Goal: Information Seeking & Learning: Learn about a topic

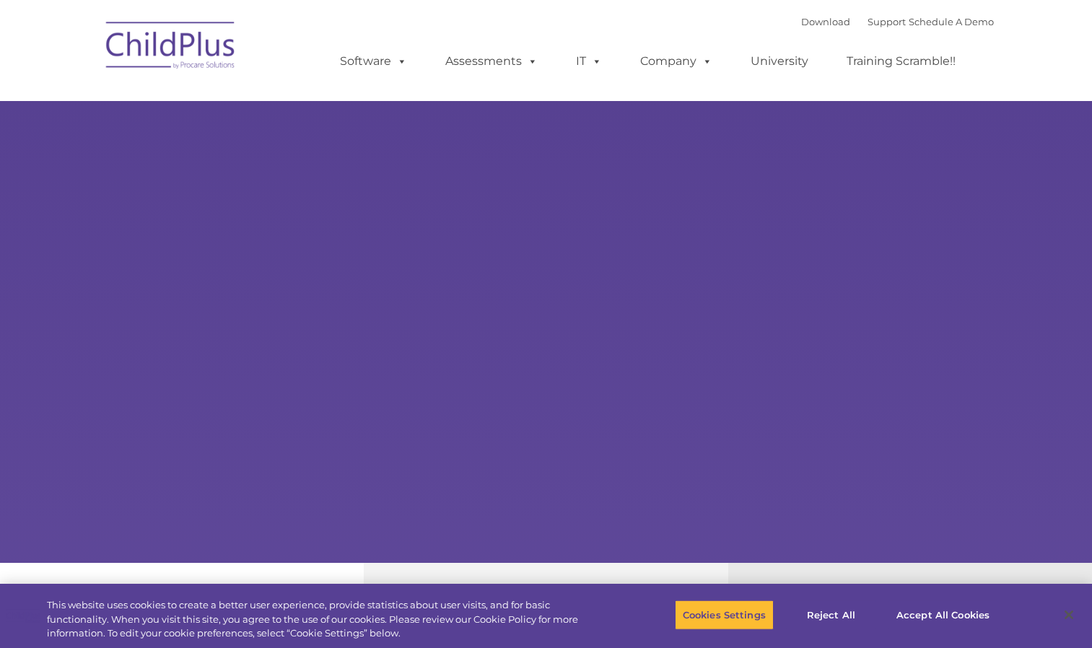
select select "MEDIUM"
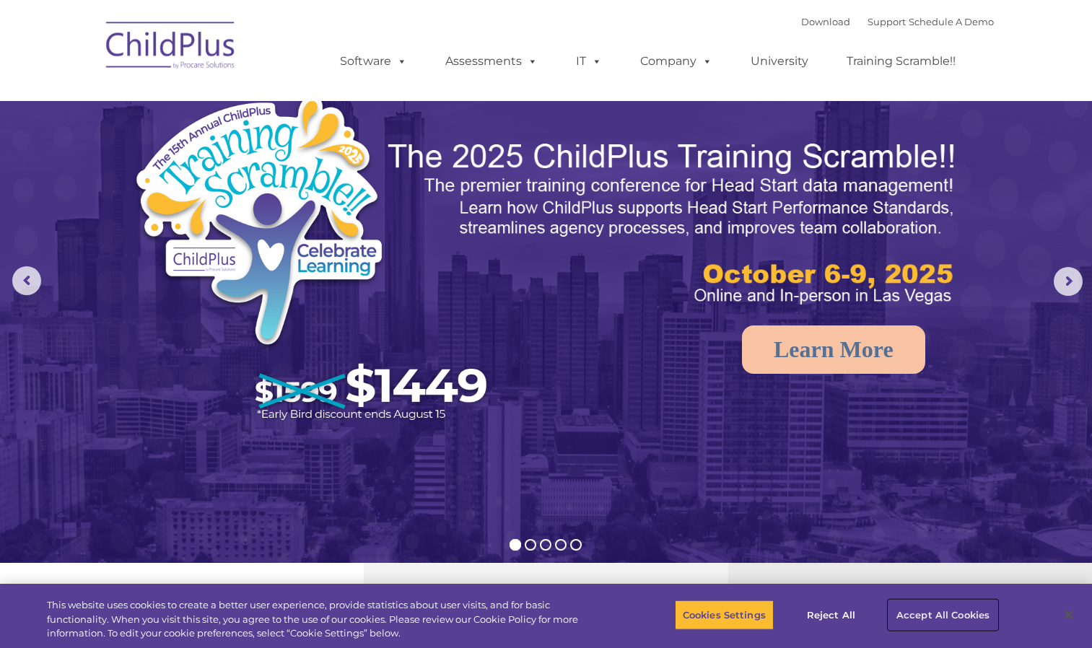
click at [948, 611] on button "Accept All Cookies" at bounding box center [942, 615] width 109 height 30
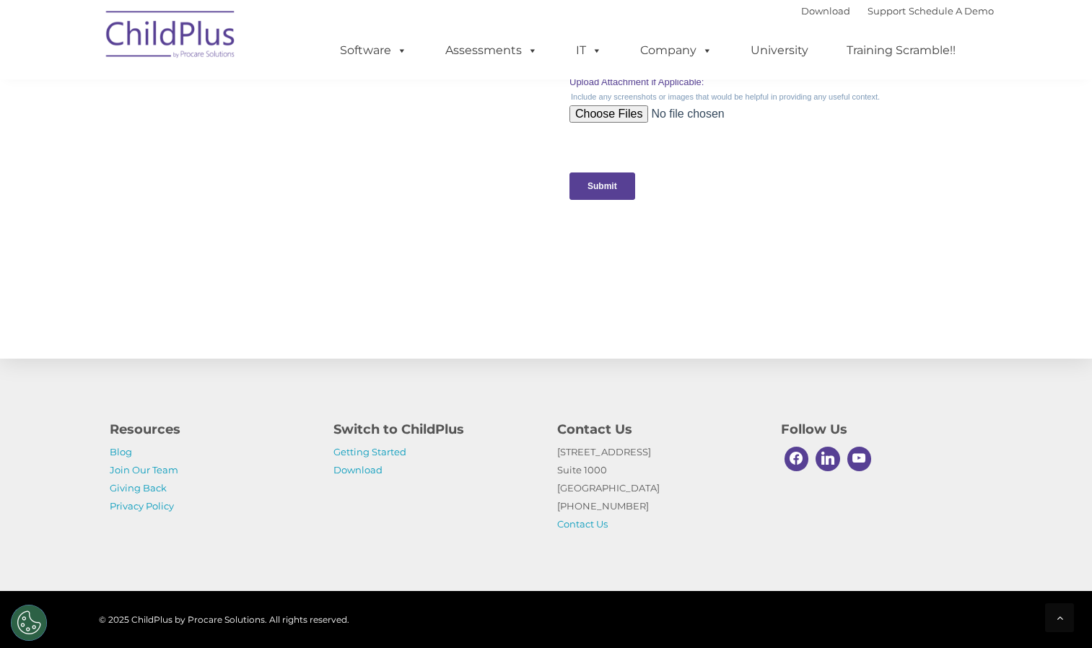
scroll to position [1477, 0]
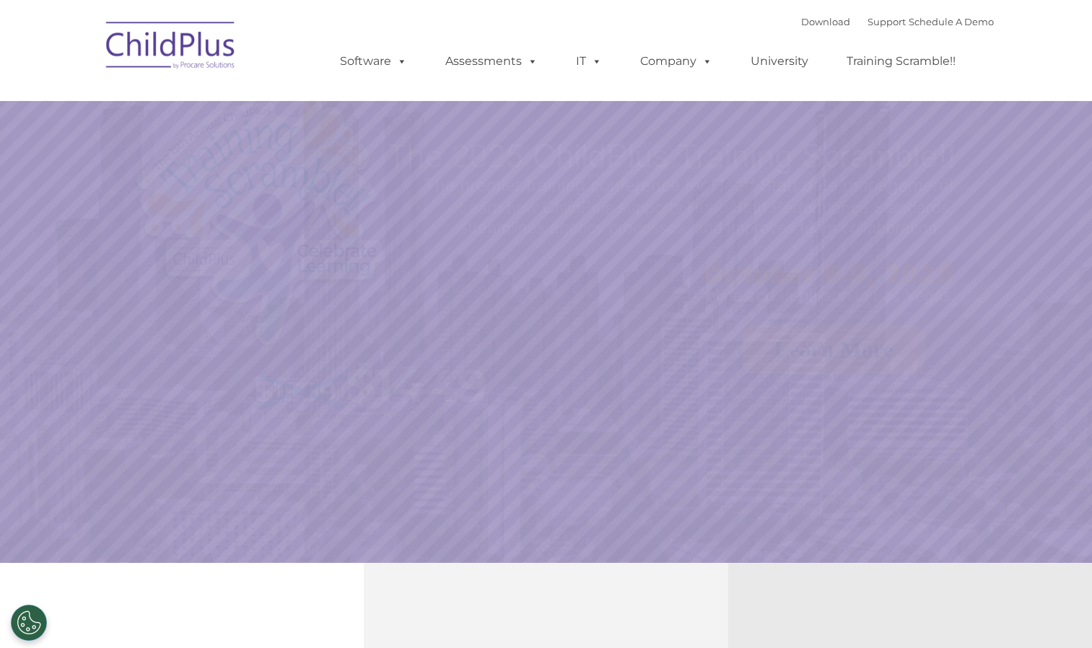
select select "MEDIUM"
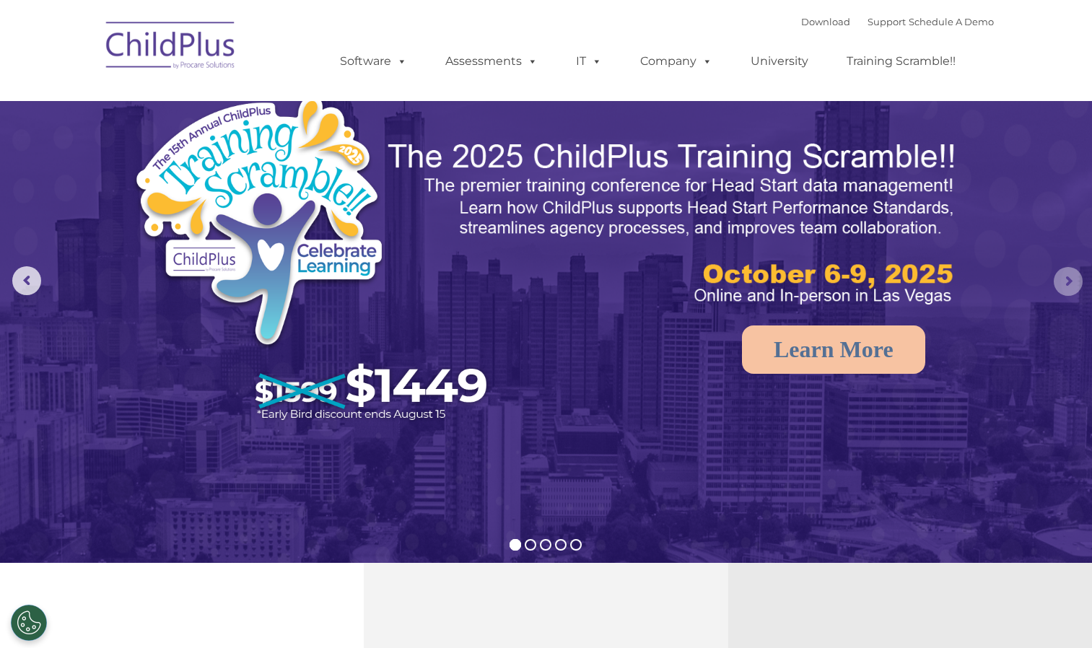
click at [1069, 278] on rs-arrow at bounding box center [1067, 281] width 29 height 29
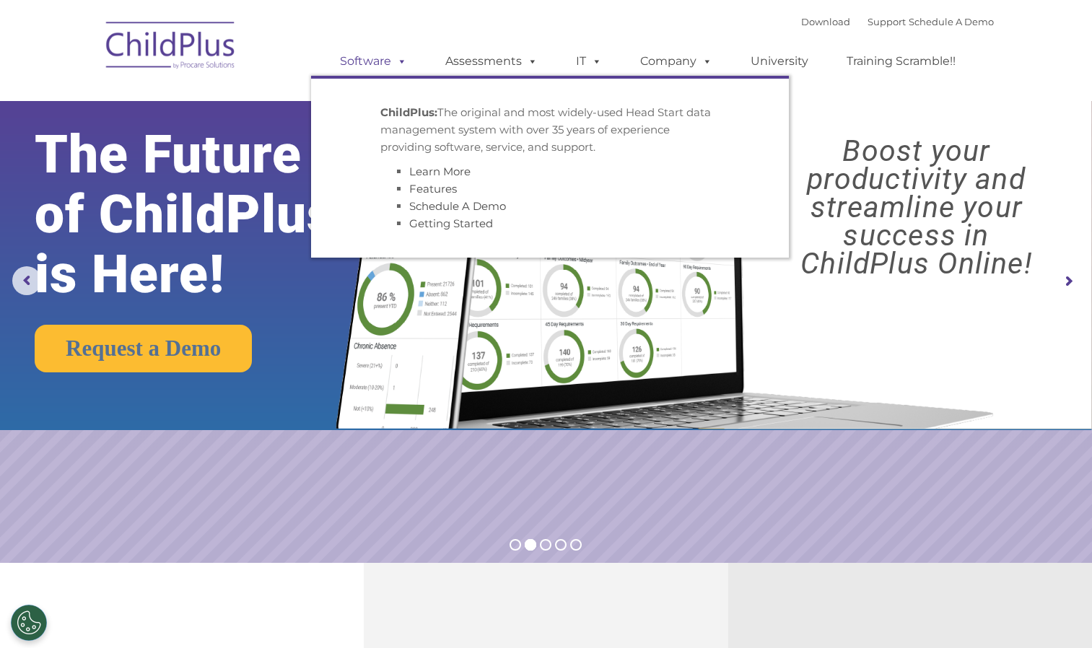
click at [374, 66] on link "Software" at bounding box center [373, 61] width 96 height 29
click at [378, 65] on link "Software" at bounding box center [373, 61] width 96 height 29
click at [400, 59] on span at bounding box center [399, 61] width 16 height 14
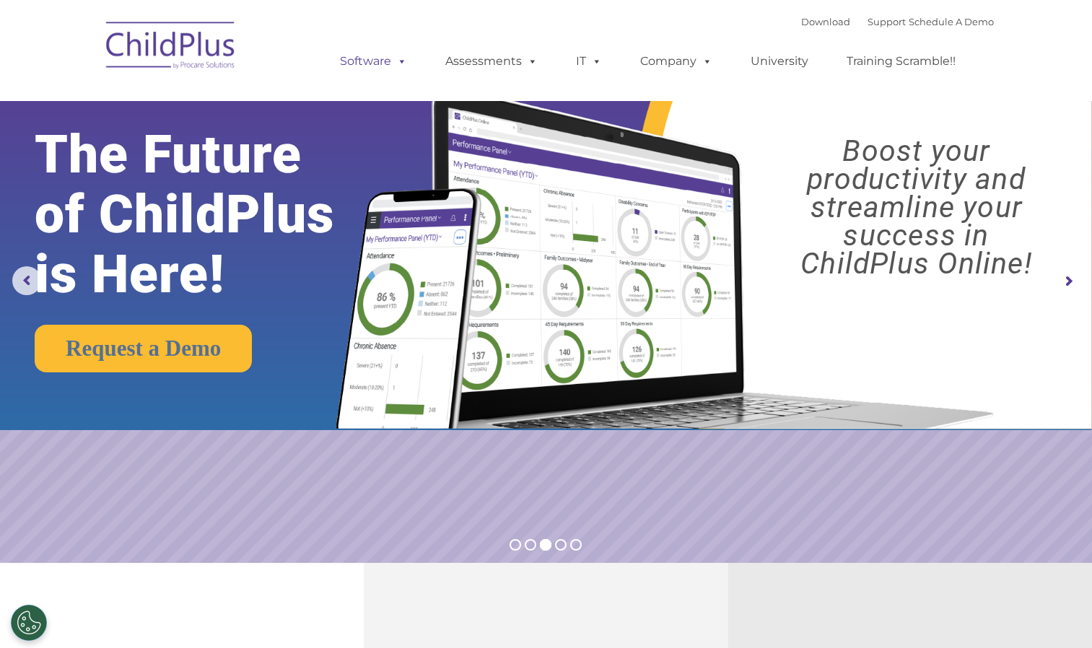
click at [377, 63] on link "Software" at bounding box center [373, 61] width 96 height 29
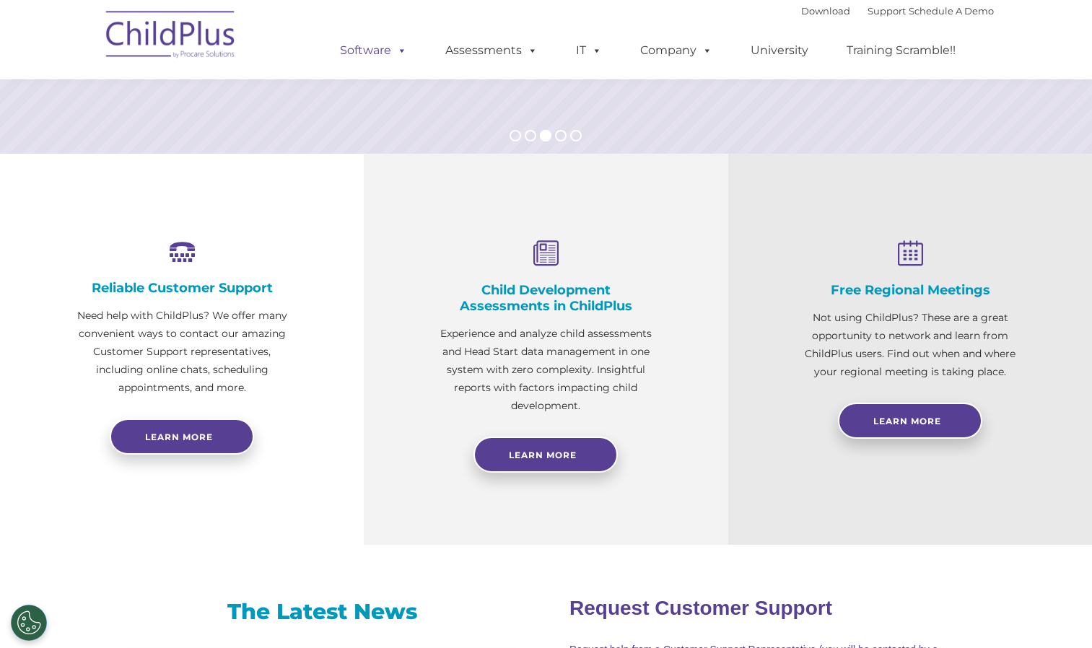
scroll to position [408, 0]
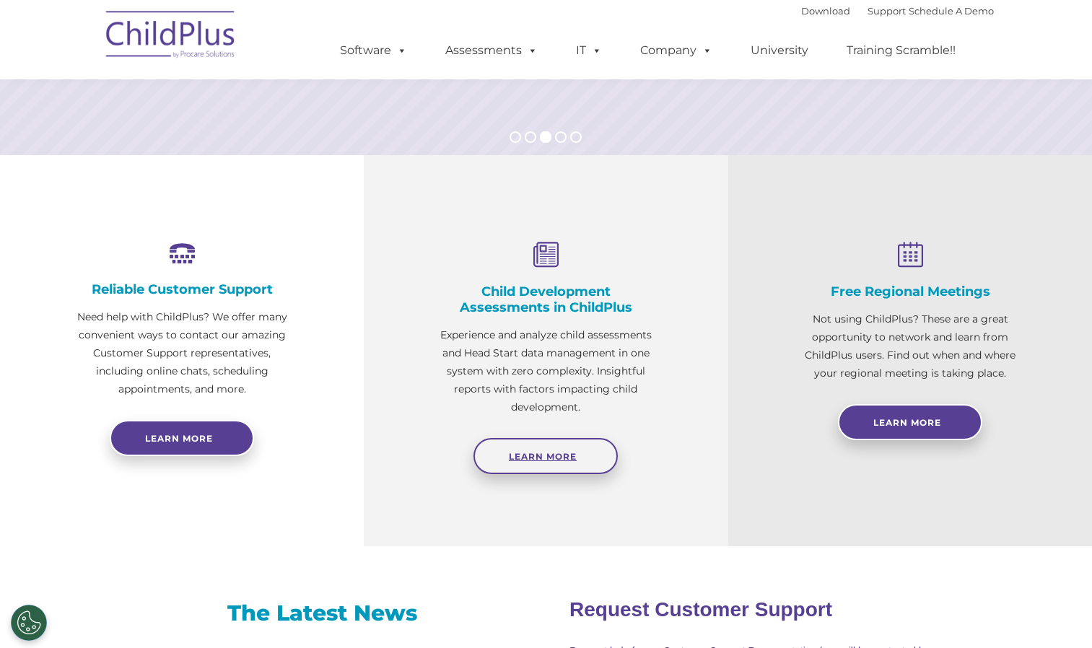
click at [587, 465] on link "Learn More" at bounding box center [545, 456] width 144 height 36
click at [517, 387] on p "Experience and analyze child assessments and Head Start data management in one …" at bounding box center [545, 371] width 219 height 90
click at [540, 294] on h4 "Child Development Assessments in ChildPlus" at bounding box center [545, 300] width 219 height 32
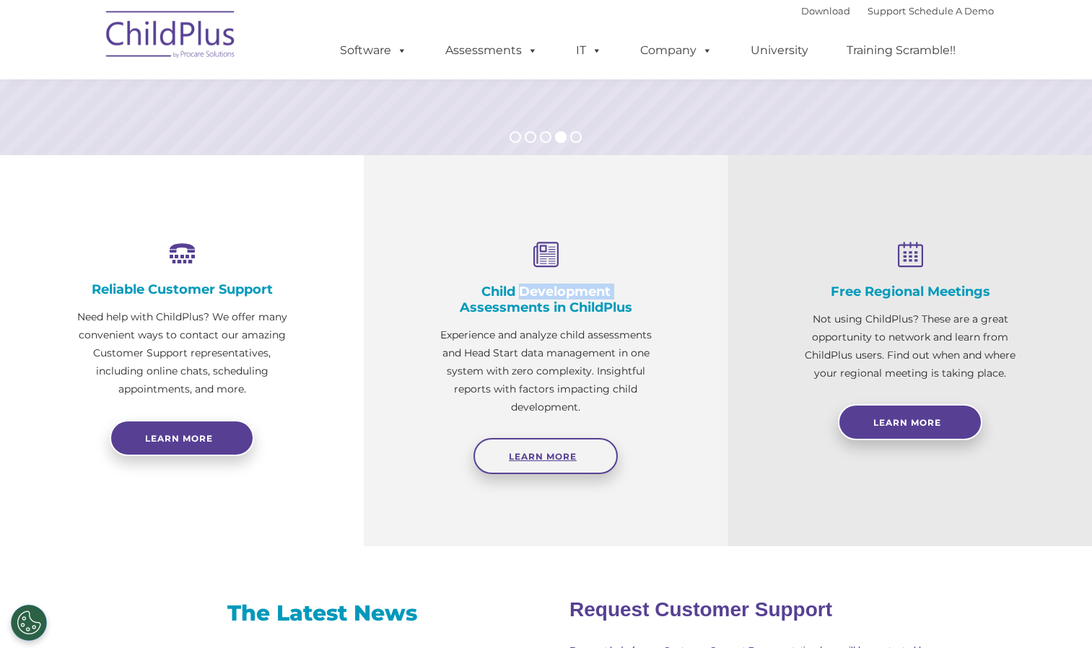
click at [548, 459] on span "Learn More" at bounding box center [543, 456] width 68 height 11
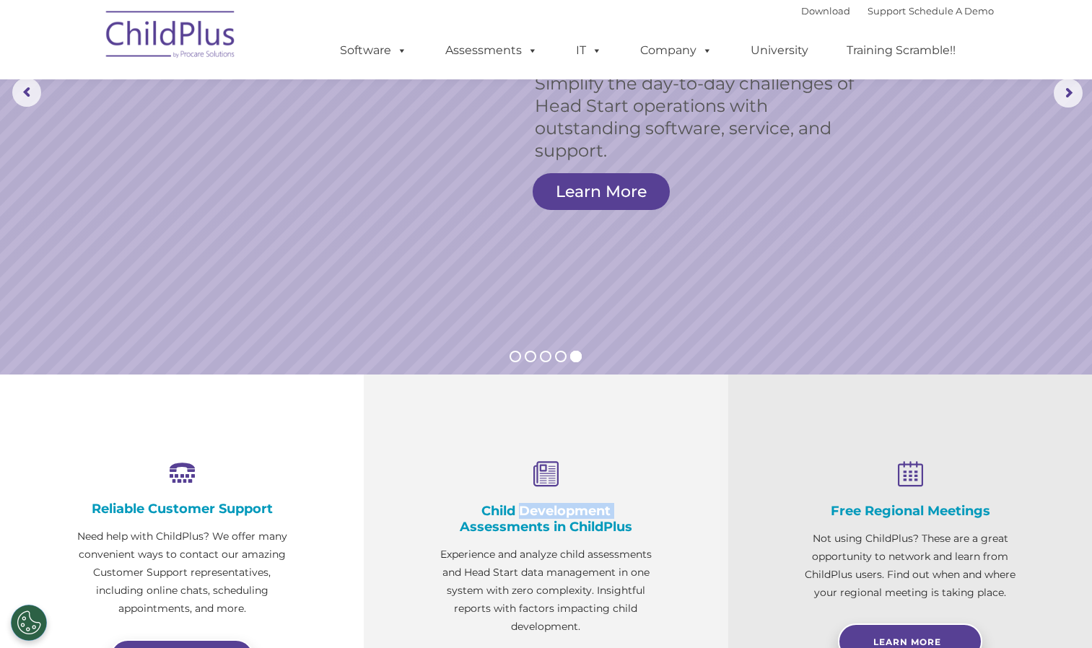
scroll to position [0, 0]
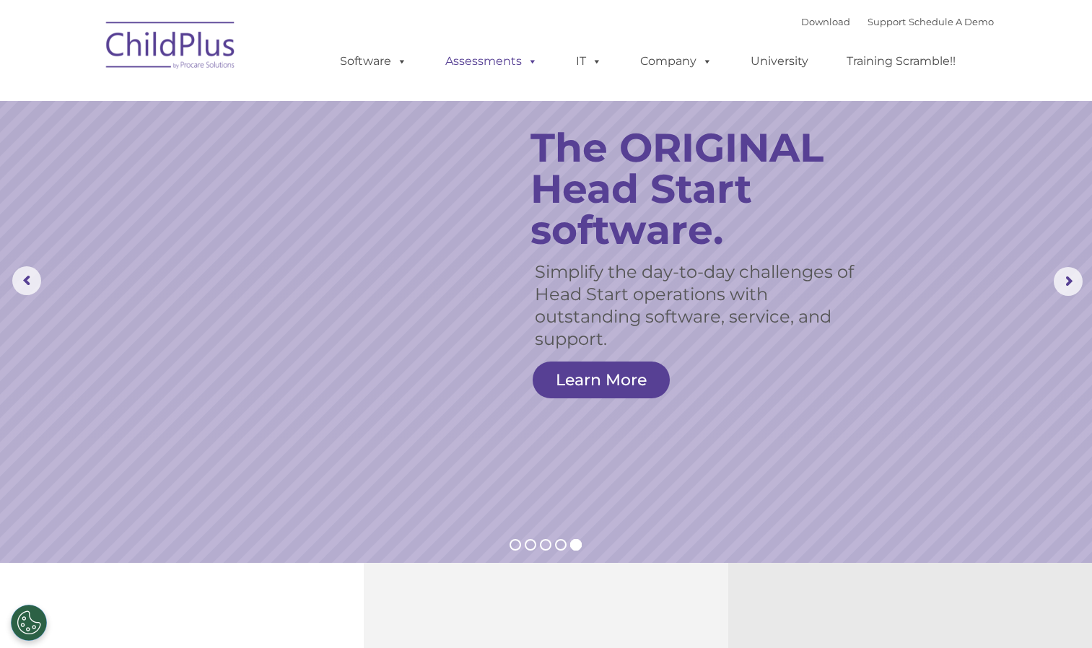
click at [533, 66] on span at bounding box center [530, 61] width 16 height 14
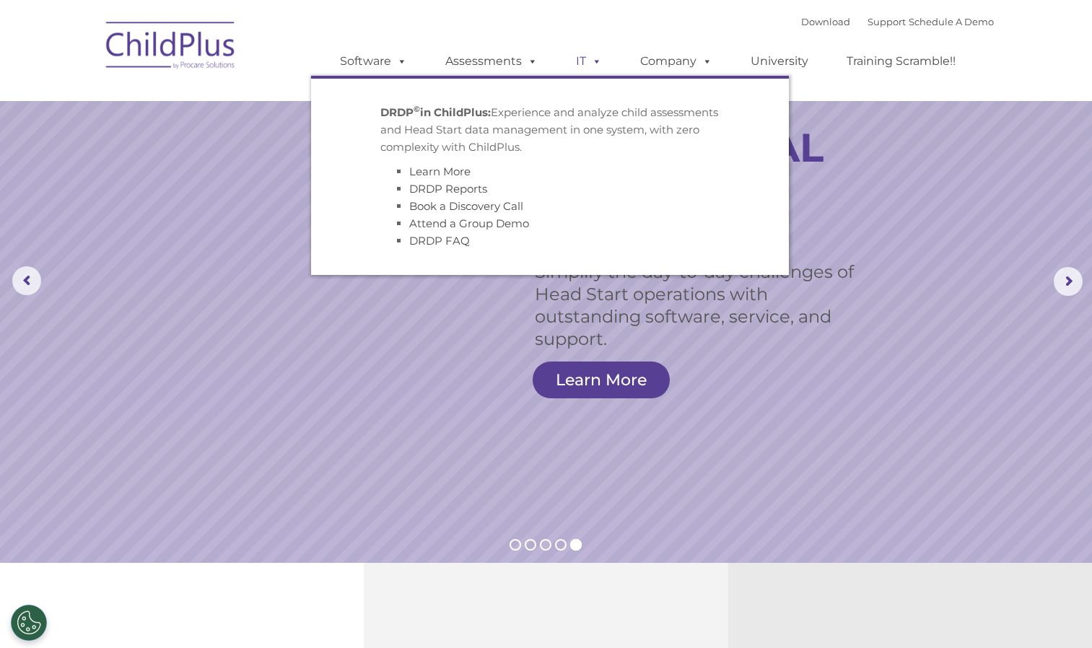
click at [597, 61] on span at bounding box center [594, 61] width 16 height 14
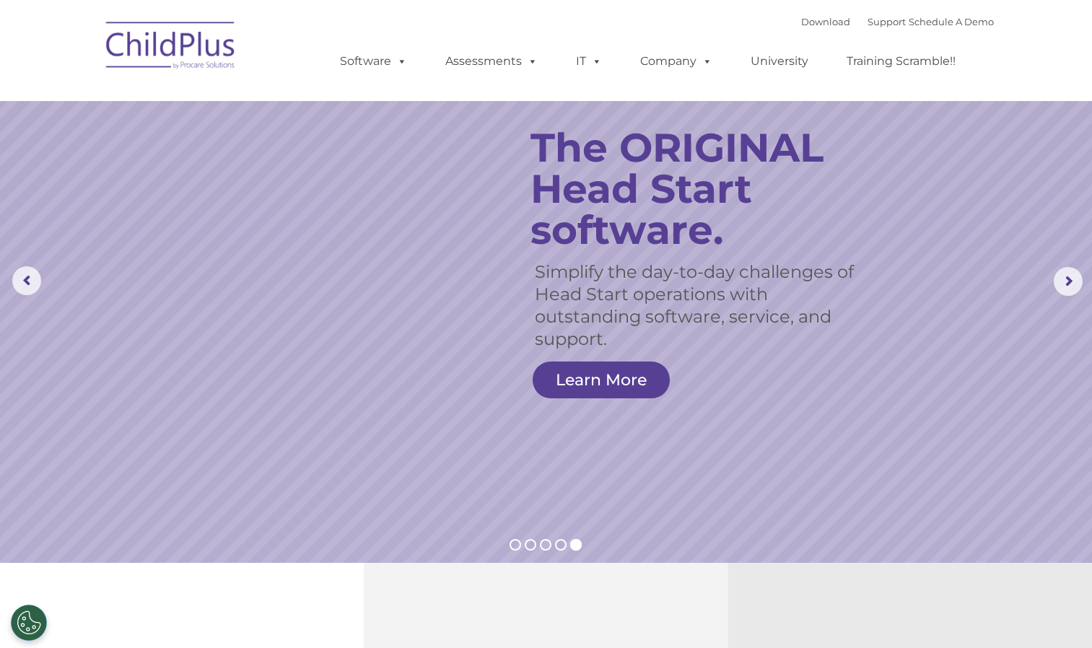
click at [1013, 159] on rs-slide "Simplify the day-to-day challenges of Head Start operations with outstanding so…" at bounding box center [546, 281] width 1092 height 563
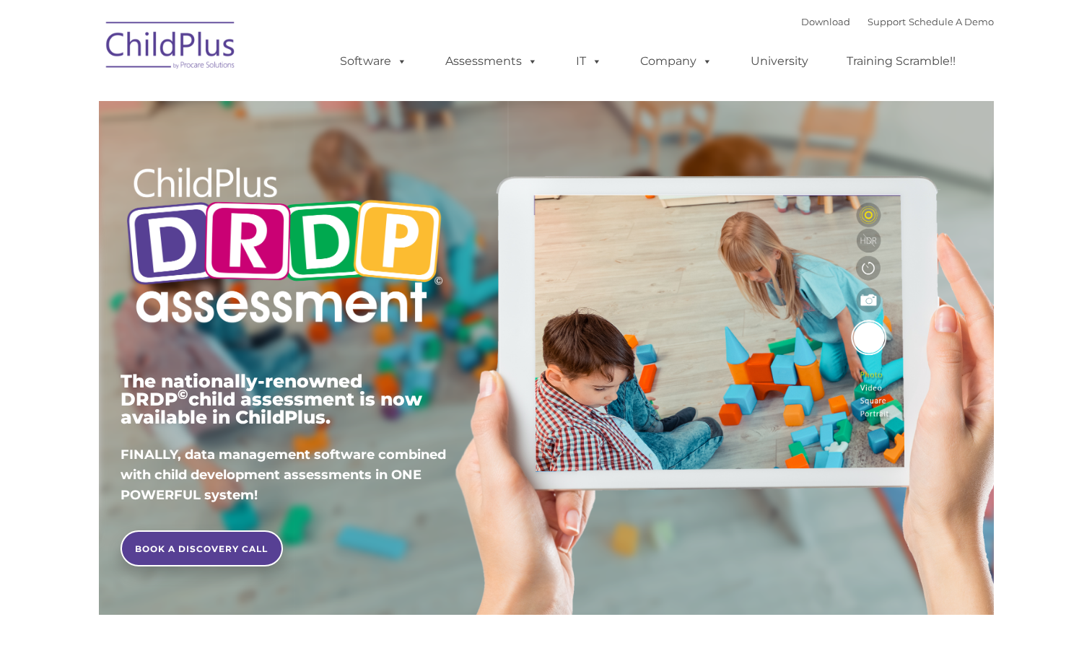
type input ""
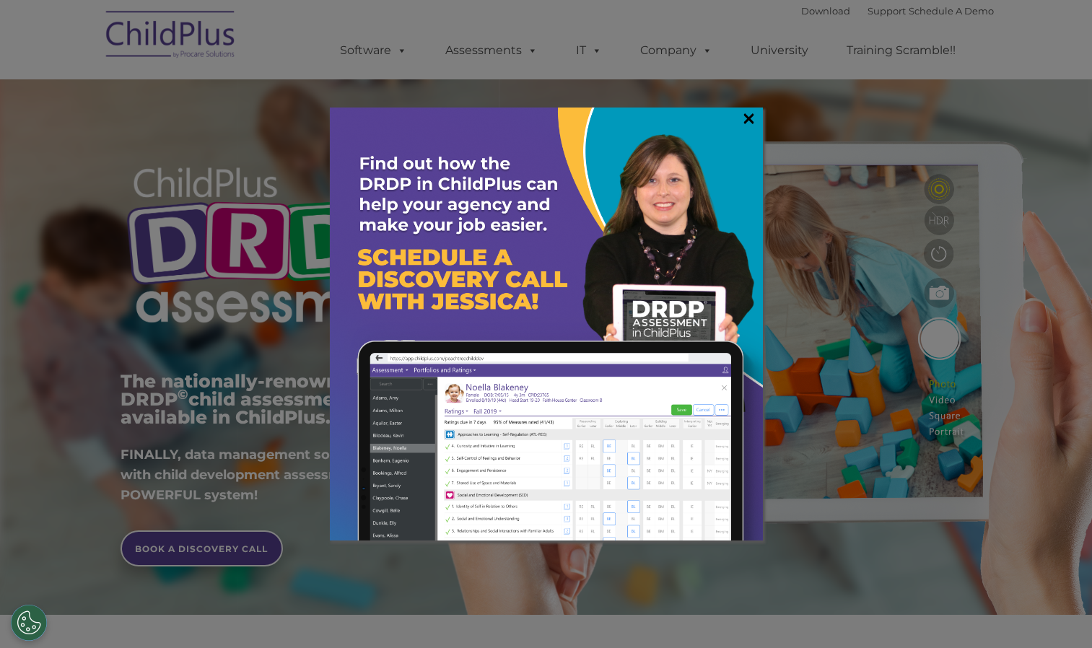
click at [745, 124] on link "×" at bounding box center [748, 118] width 17 height 14
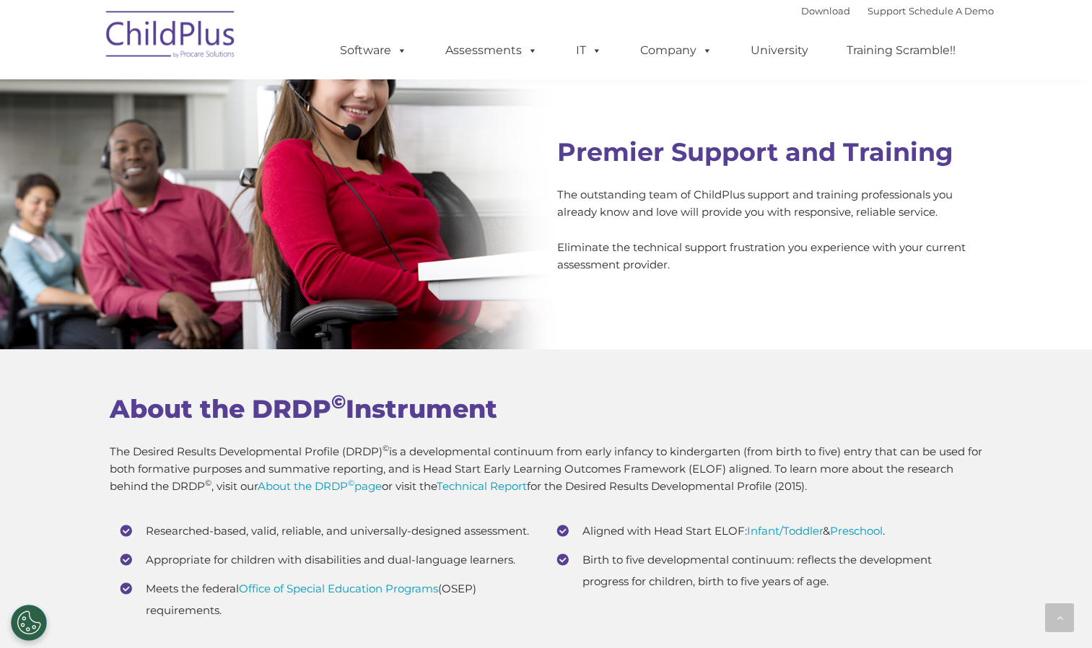
scroll to position [5156, 0]
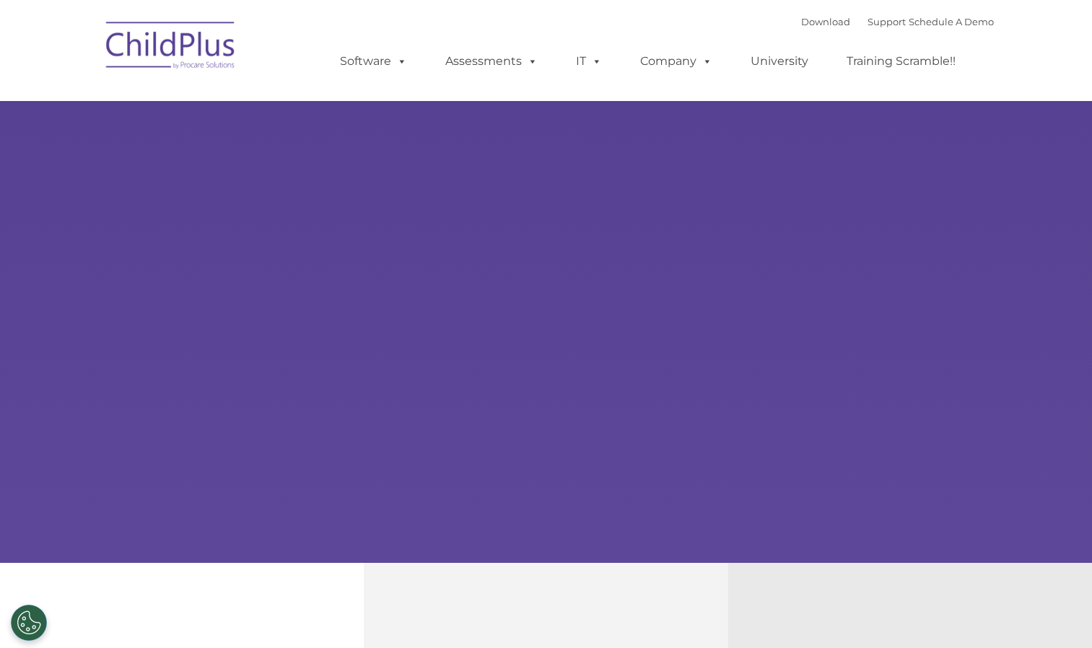
type input ""
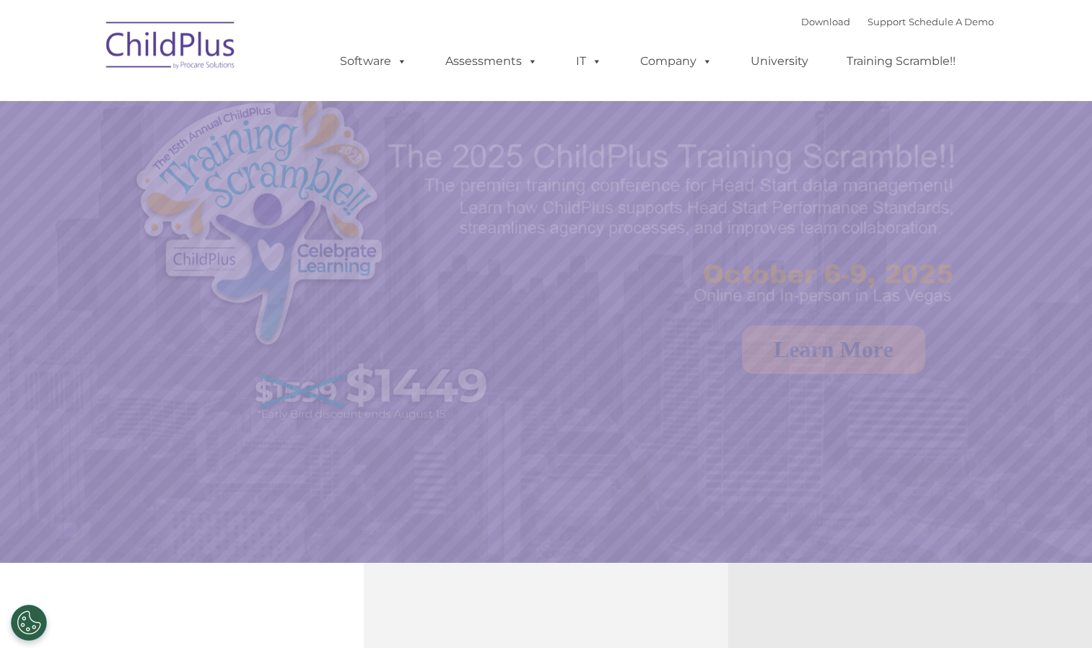
select select "MEDIUM"
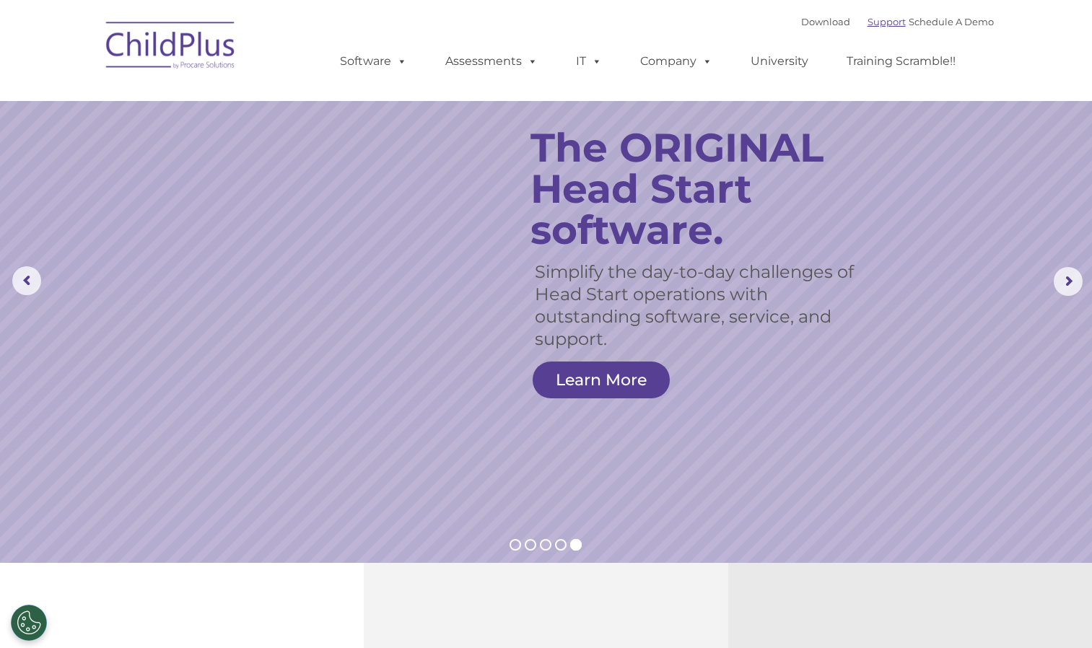
click at [867, 22] on link "Support" at bounding box center [886, 22] width 38 height 12
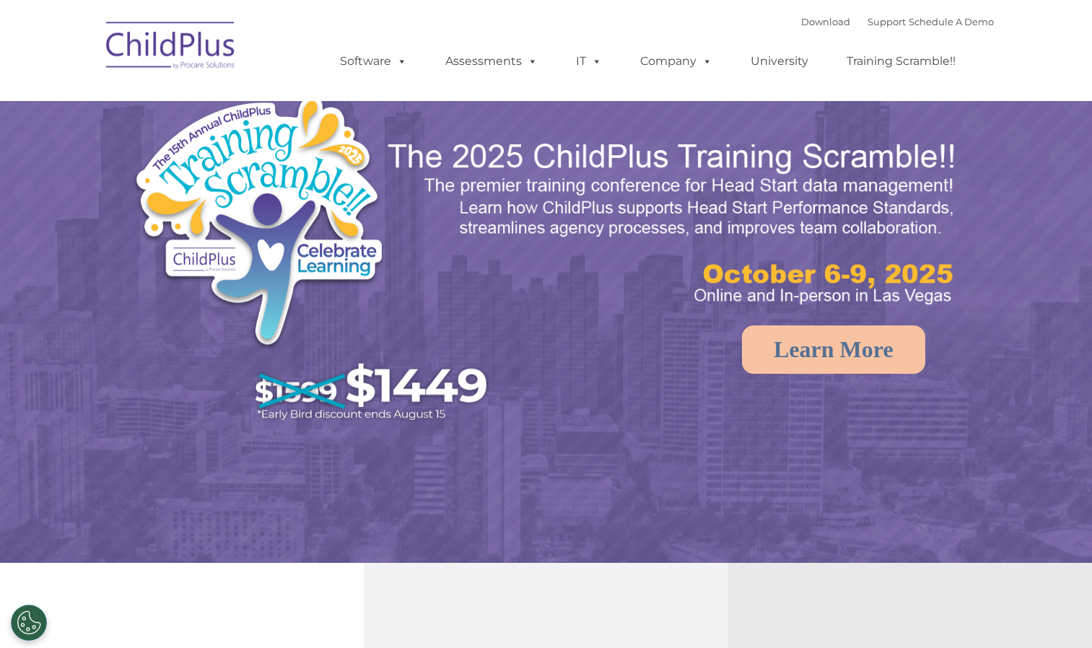
select select "MEDIUM"
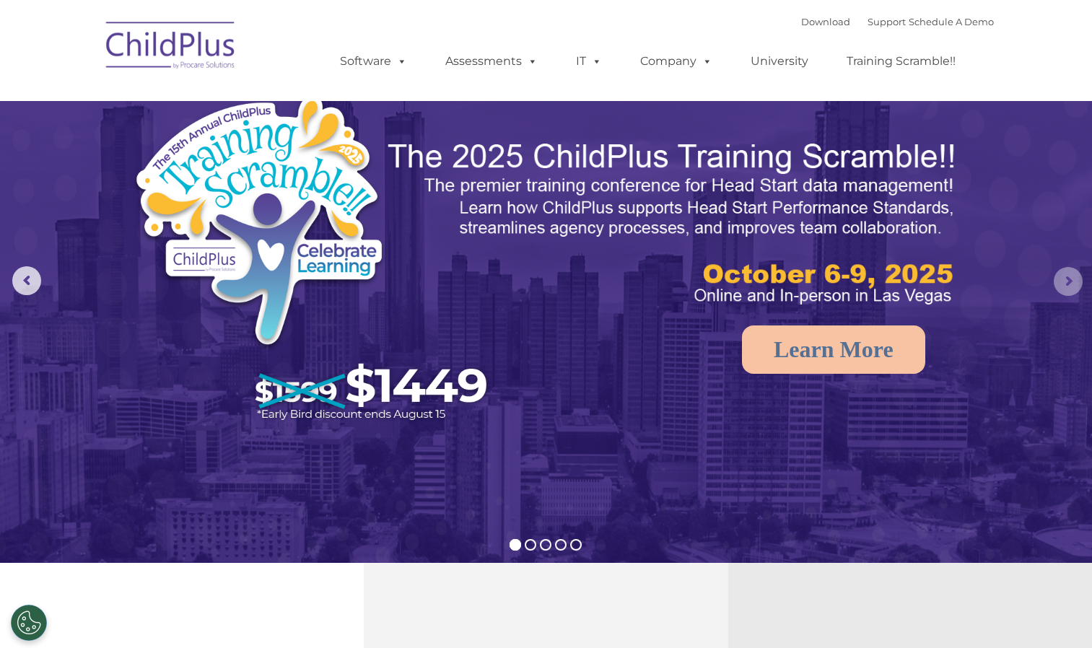
click at [1073, 281] on rs-arrow at bounding box center [1067, 281] width 29 height 29
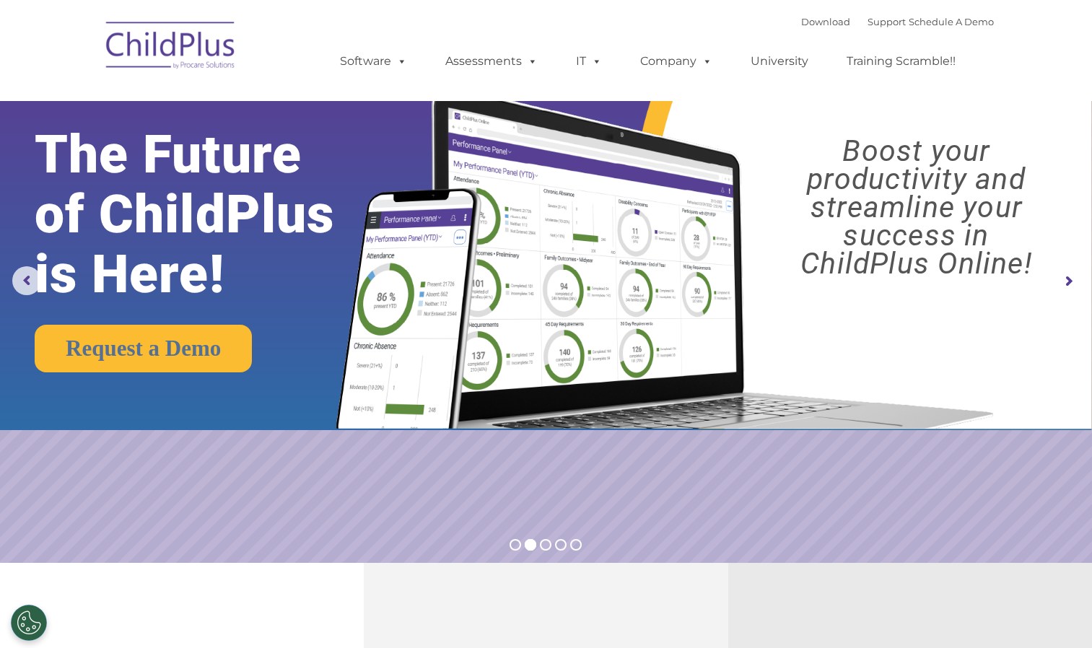
click at [1073, 281] on rs-arrow at bounding box center [1067, 281] width 29 height 29
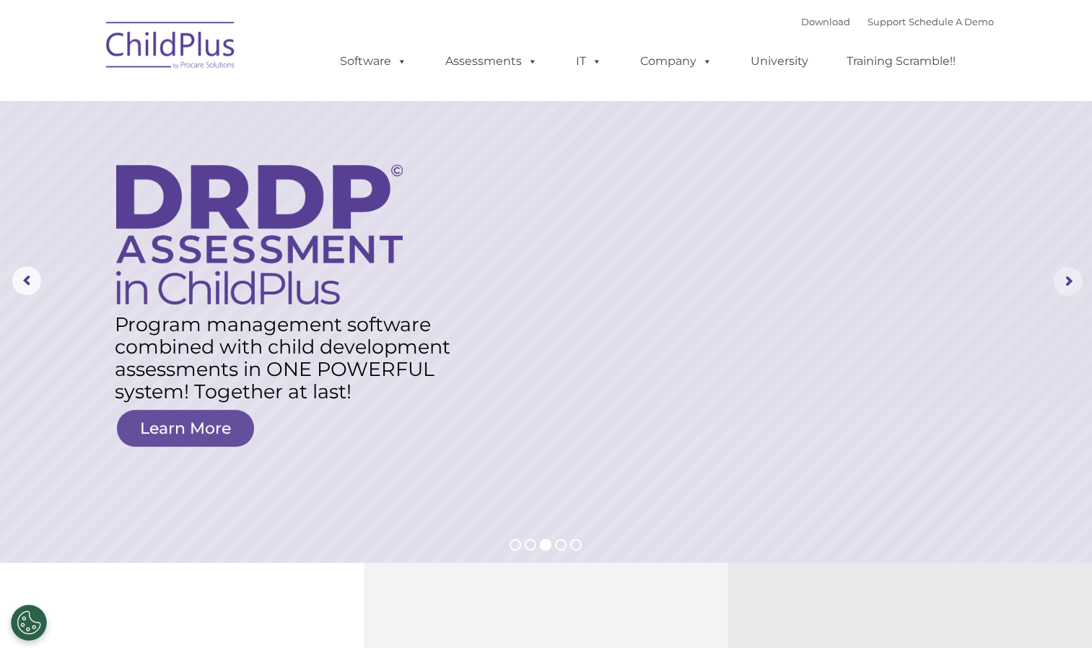
click at [1073, 281] on rs-arrow at bounding box center [1067, 281] width 29 height 29
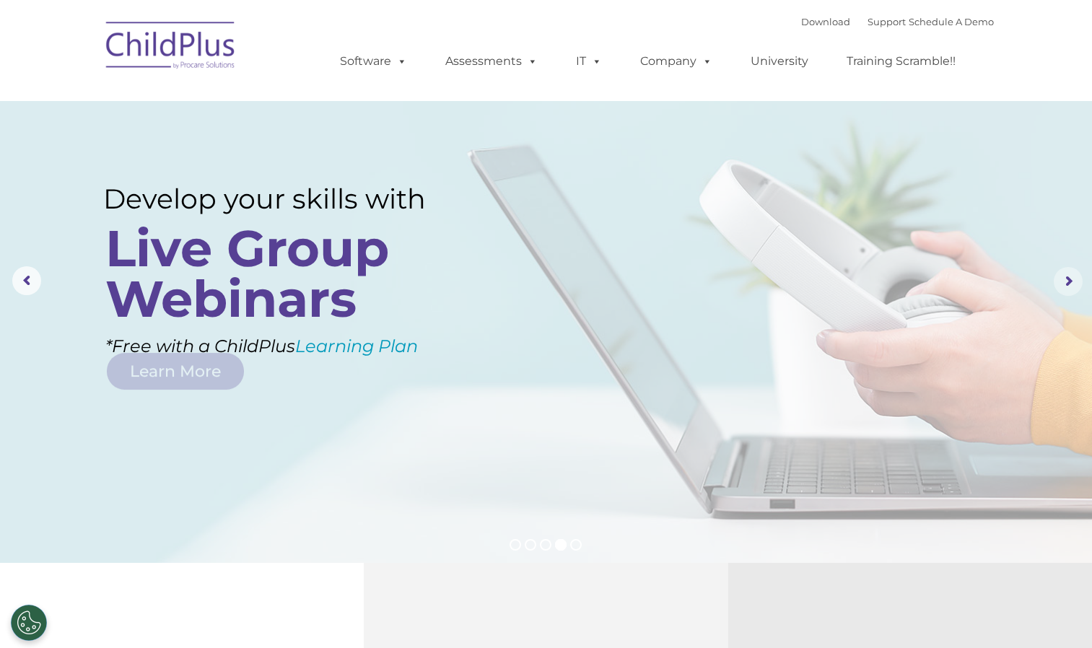
click at [1073, 281] on rs-arrow at bounding box center [1067, 281] width 29 height 29
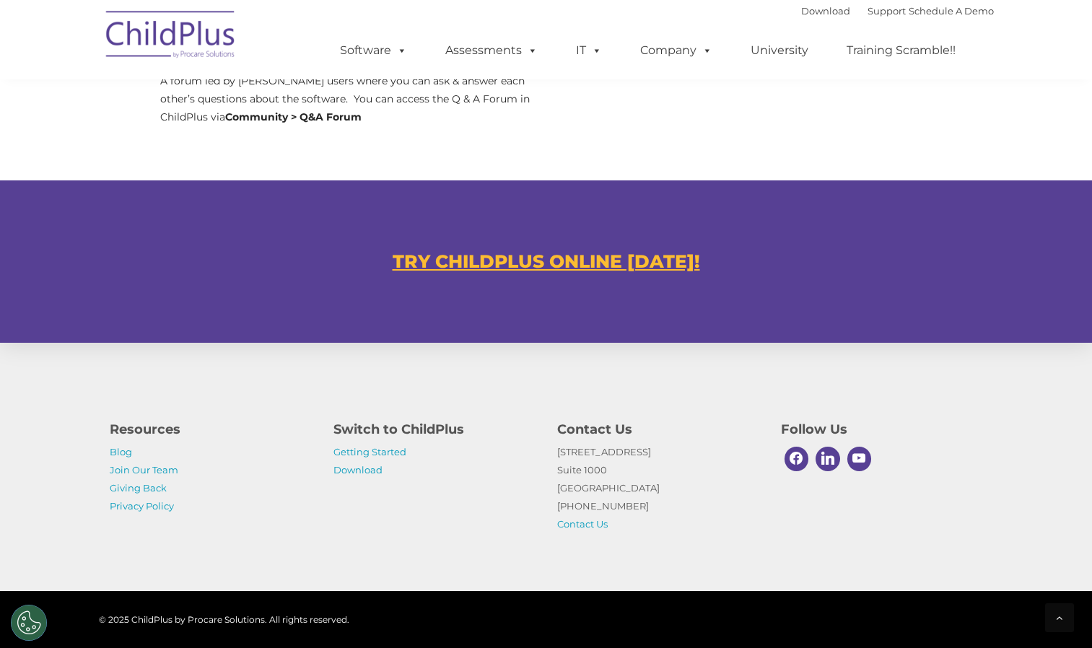
scroll to position [772, 0]
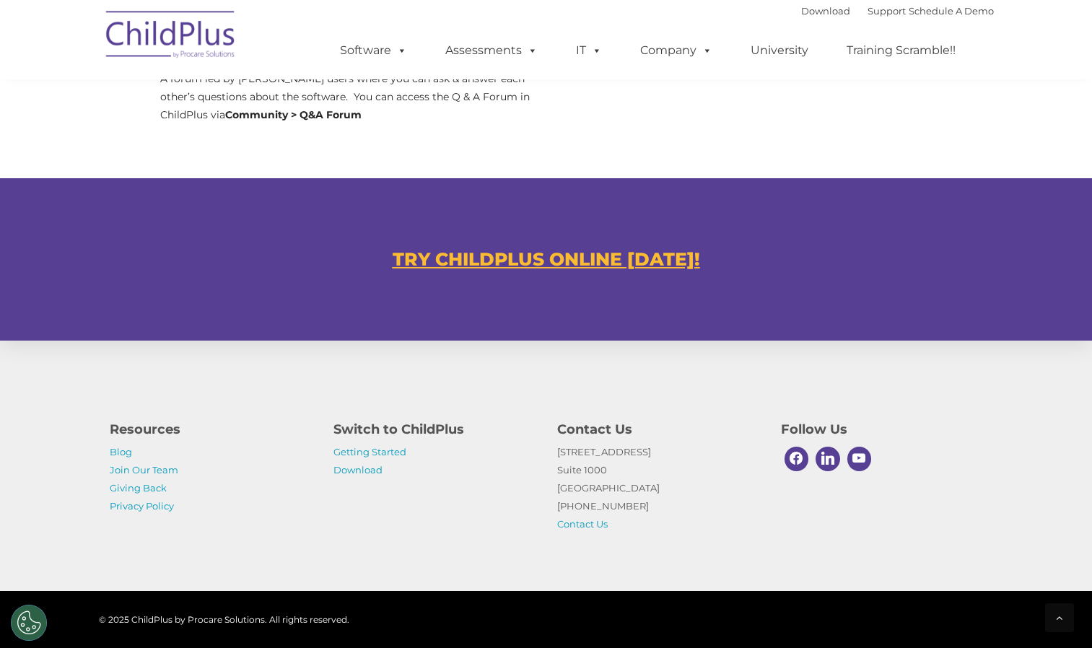
click at [636, 260] on u "TRY CHILDPLUS ONLINE TODAY!" at bounding box center [545, 259] width 307 height 22
